Goal: Check status: Check status

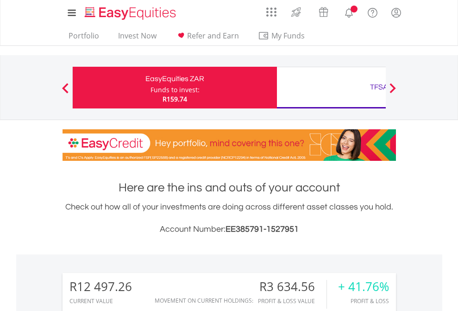
scroll to position [89, 145]
click at [151, 88] on div "Funds to invest:" at bounding box center [175, 89] width 49 height 9
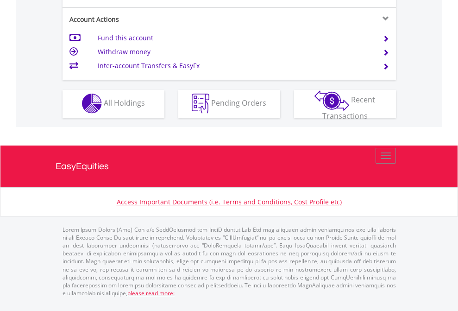
scroll to position [866, 0]
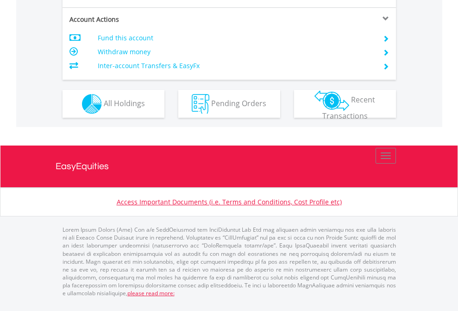
scroll to position [870, 0]
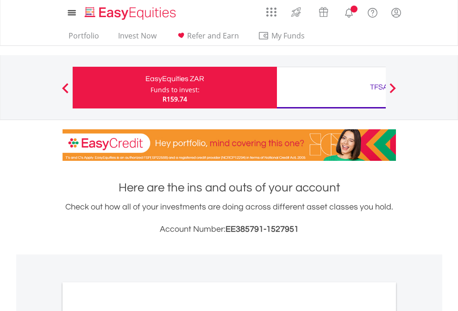
scroll to position [557, 0]
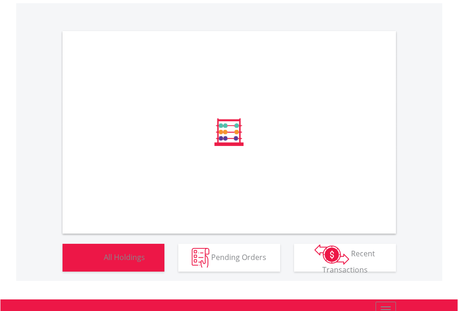
click at [104, 262] on span "All Holdings" at bounding box center [124, 257] width 41 height 10
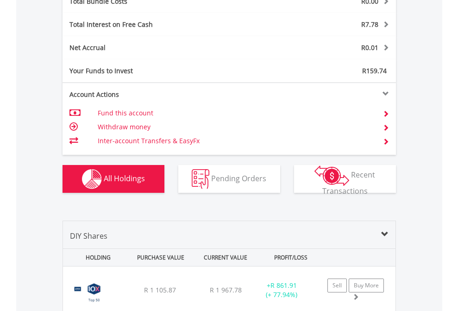
scroll to position [1086, 0]
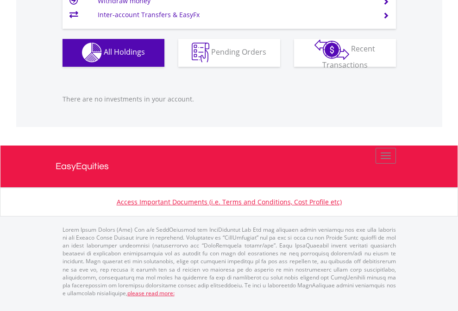
scroll to position [89, 145]
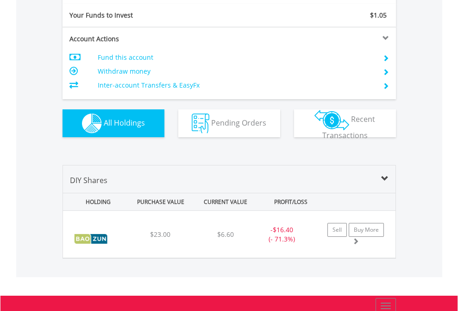
scroll to position [1030, 0]
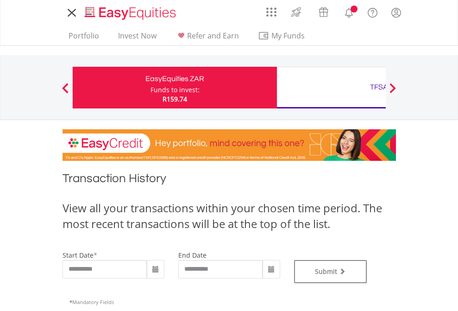
type input "**********"
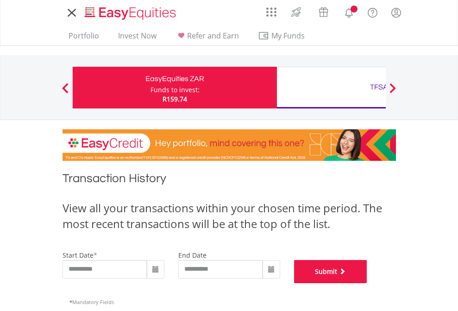
click at [367, 283] on button "Submit" at bounding box center [330, 271] width 73 height 23
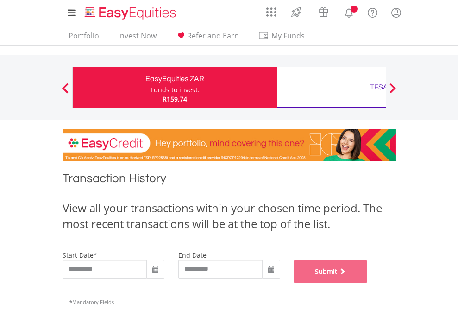
scroll to position [376, 0]
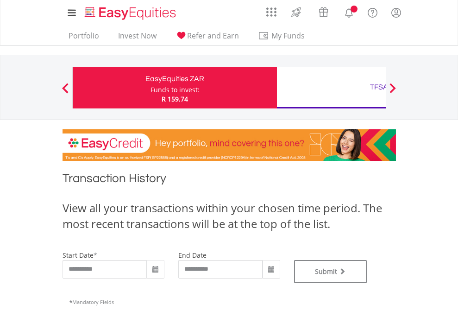
click at [331, 88] on div "TFSA" at bounding box center [379, 87] width 193 height 13
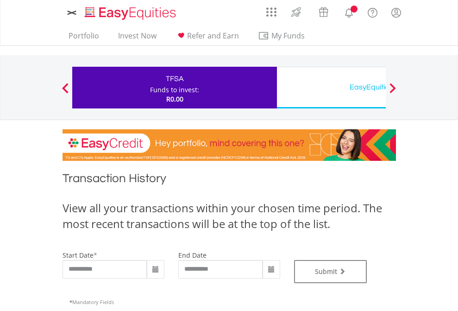
type input "**********"
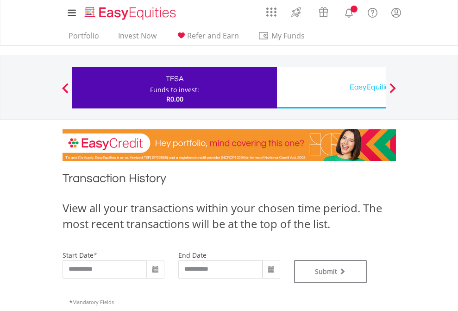
click at [331, 88] on div "EasyEquities USD" at bounding box center [379, 87] width 193 height 13
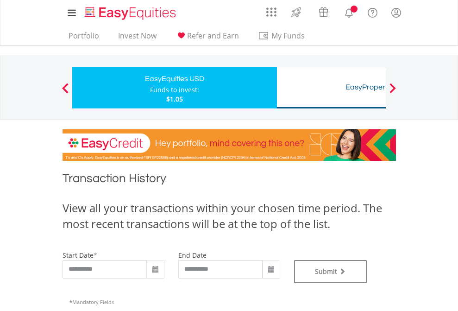
type input "**********"
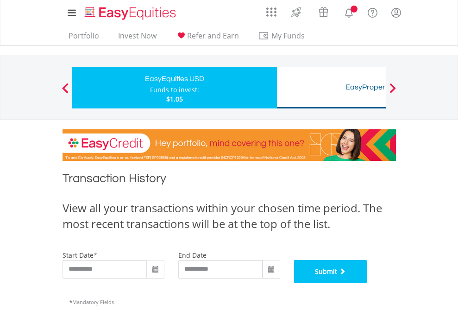
click at [367, 283] on button "Submit" at bounding box center [330, 271] width 73 height 23
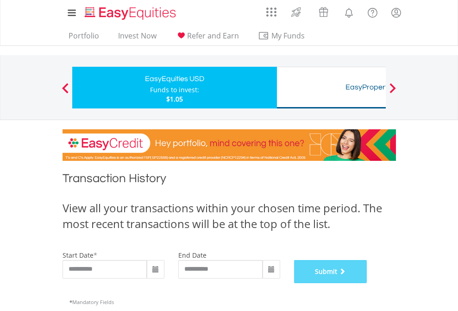
scroll to position [376, 0]
